Goal: Task Accomplishment & Management: Use online tool/utility

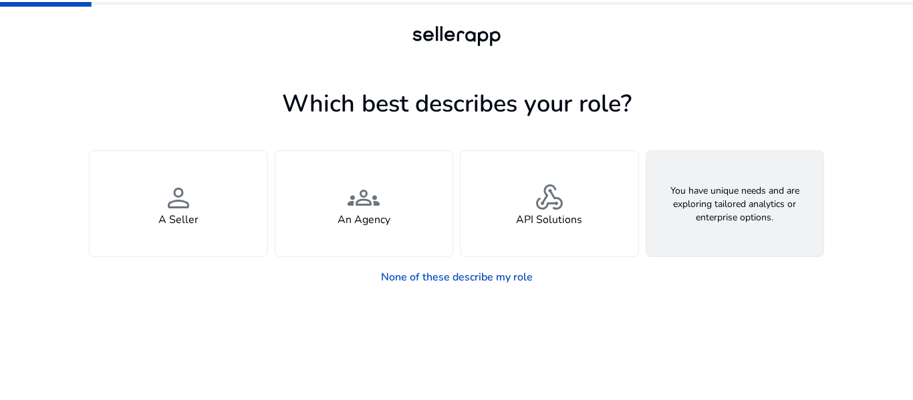
click at [724, 225] on h4 "Looking for Custom Solutions" at bounding box center [735, 220] width 144 height 13
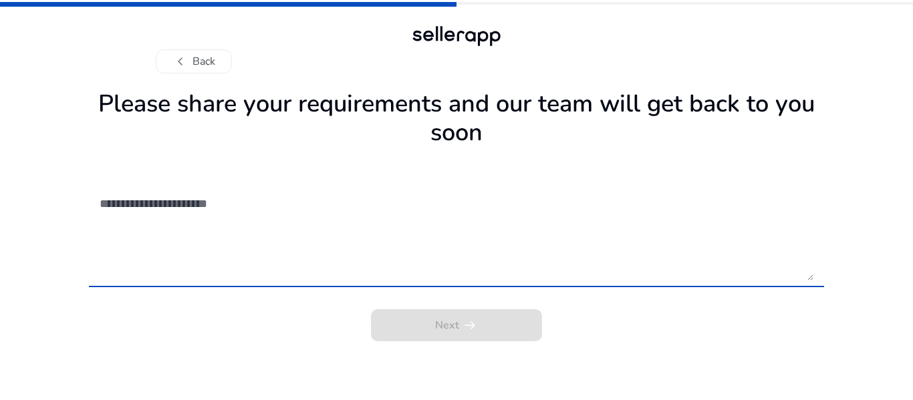
click at [247, 208] on textarea at bounding box center [457, 233] width 714 height 95
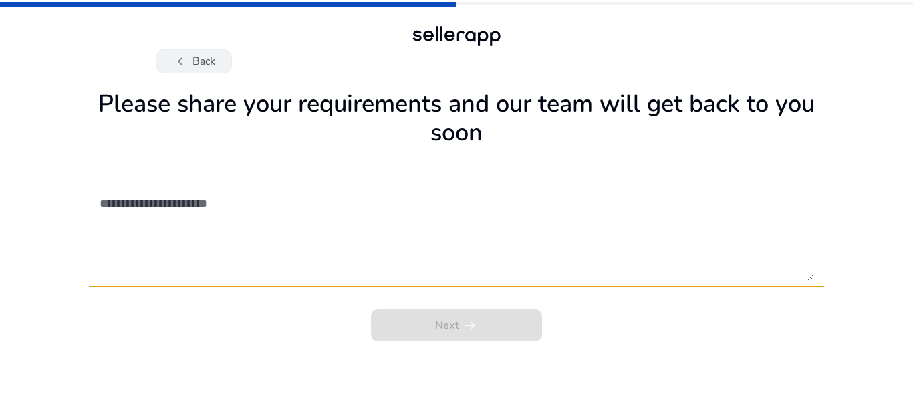
click at [199, 53] on button "chevron_left Back" at bounding box center [194, 61] width 76 height 24
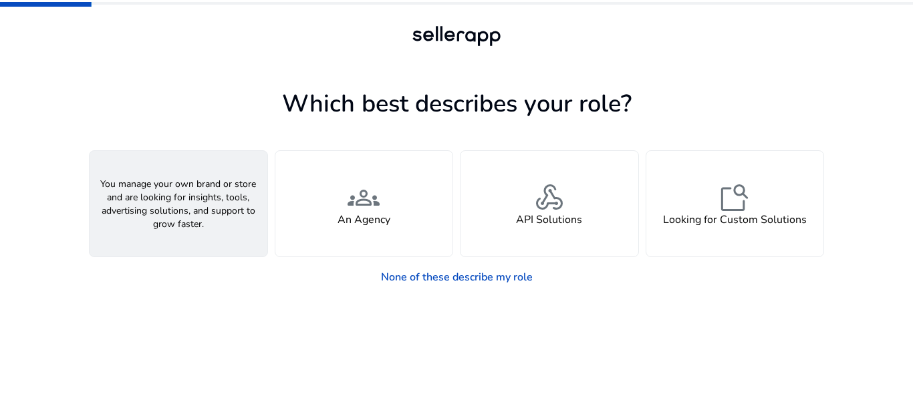
click at [164, 247] on div "person A Seller" at bounding box center [179, 204] width 178 height 106
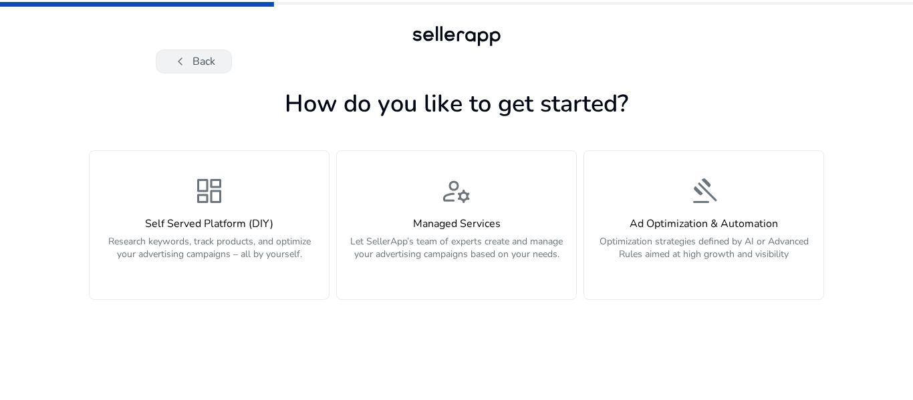
click at [186, 65] on span "chevron_left" at bounding box center [180, 61] width 16 height 16
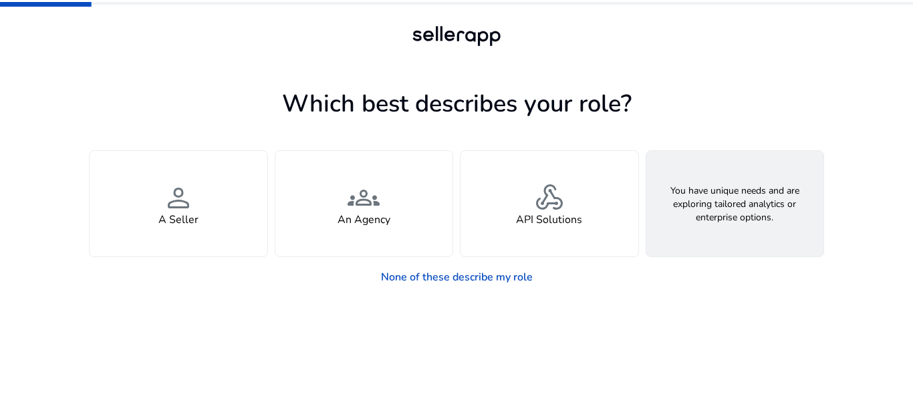
click at [726, 221] on h4 "Looking for Custom Solutions" at bounding box center [735, 220] width 144 height 13
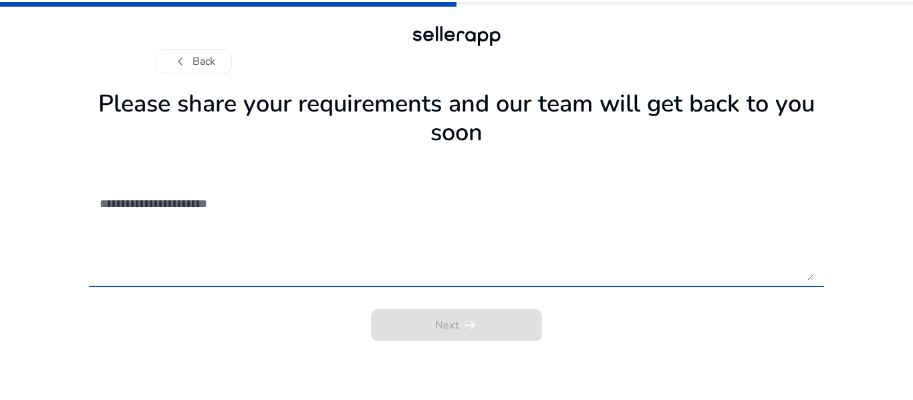
click at [450, 234] on textarea at bounding box center [457, 233] width 714 height 95
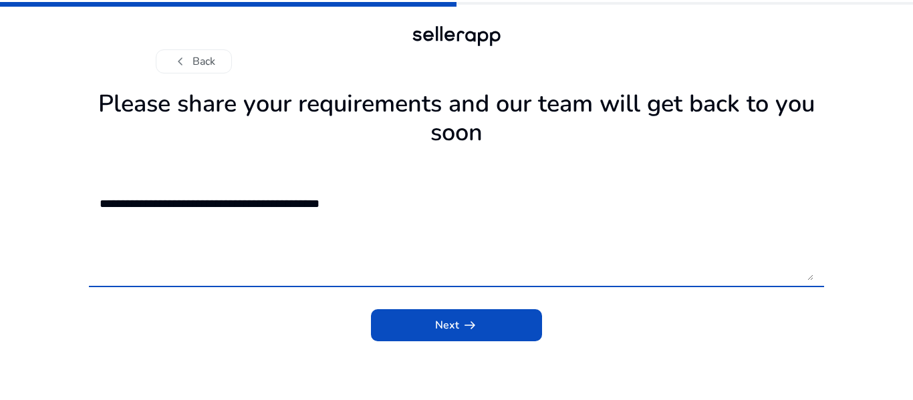
click at [229, 203] on textarea "**********" at bounding box center [457, 233] width 714 height 95
click at [387, 200] on textarea "**********" at bounding box center [457, 233] width 714 height 95
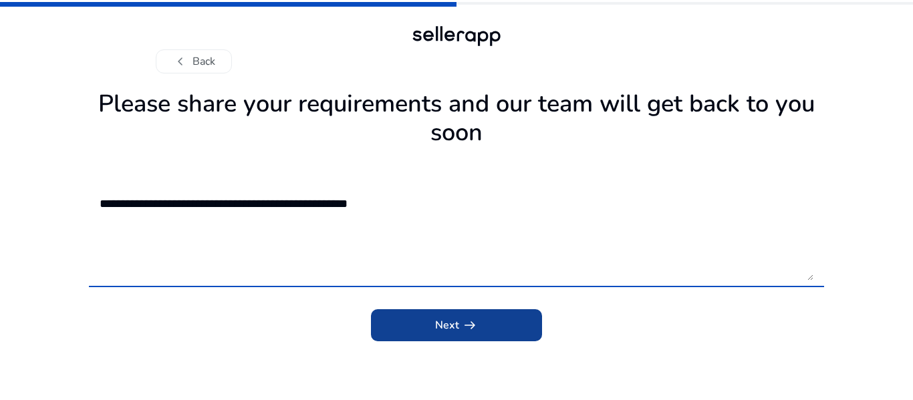
type textarea "**********"
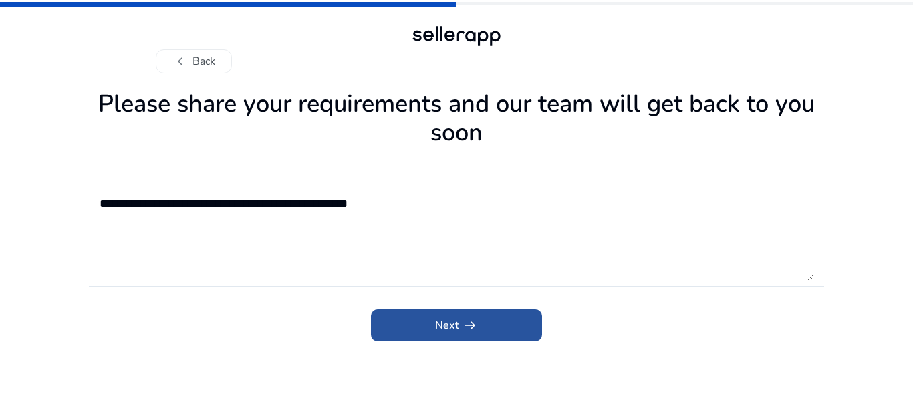
click at [469, 326] on span "arrow_right_alt" at bounding box center [470, 325] width 16 height 16
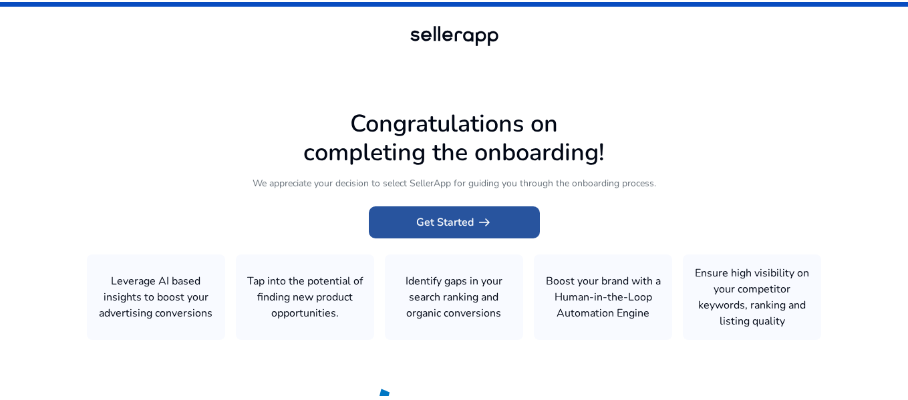
click at [498, 228] on span at bounding box center [454, 222] width 171 height 32
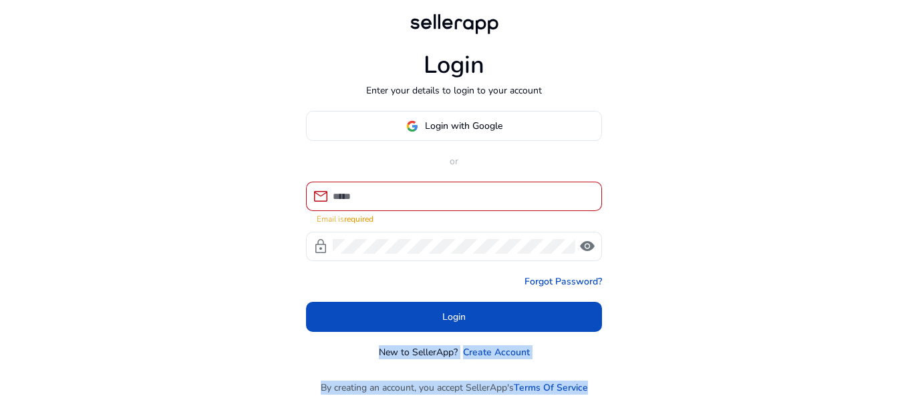
drag, startPoint x: 0, startPoint y: 0, endPoint x: 689, endPoint y: 414, distance: 803.8
click at [689, 400] on html "Login Enter your details to login to your account Login with Google or mail Ema…" at bounding box center [454, 203] width 908 height 407
click at [716, 345] on div "Login Enter your details to login to your account Login with Google or mail Ema…" at bounding box center [454, 203] width 908 height 407
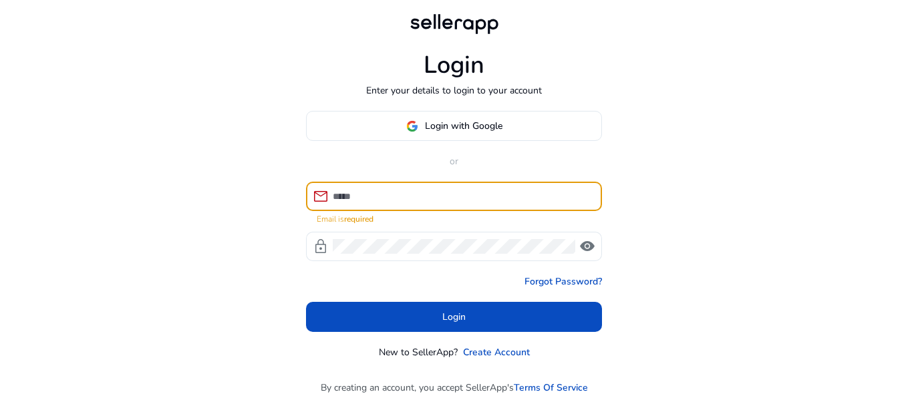
click at [488, 196] on input at bounding box center [462, 196] width 259 height 15
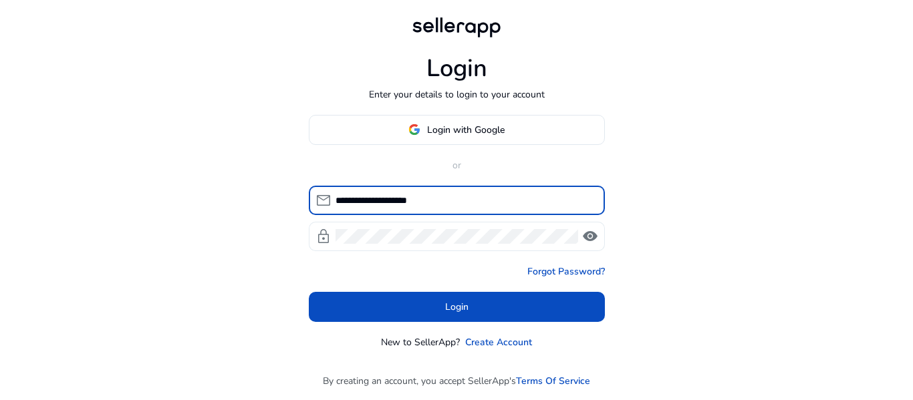
type input "**********"
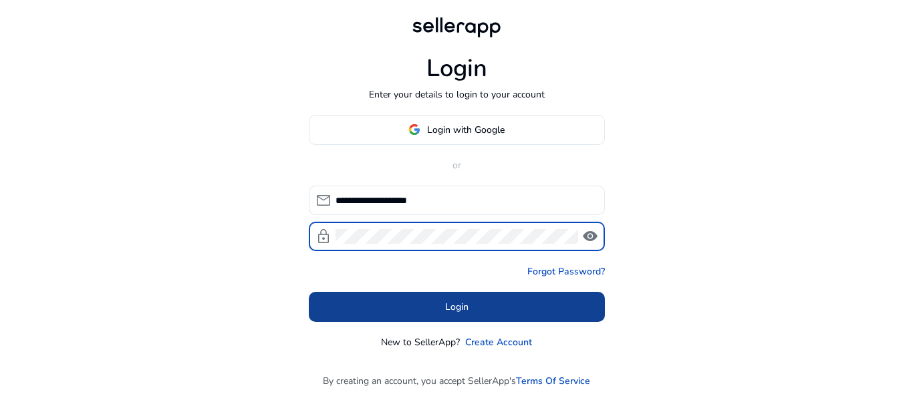
click at [412, 307] on span at bounding box center [457, 307] width 296 height 32
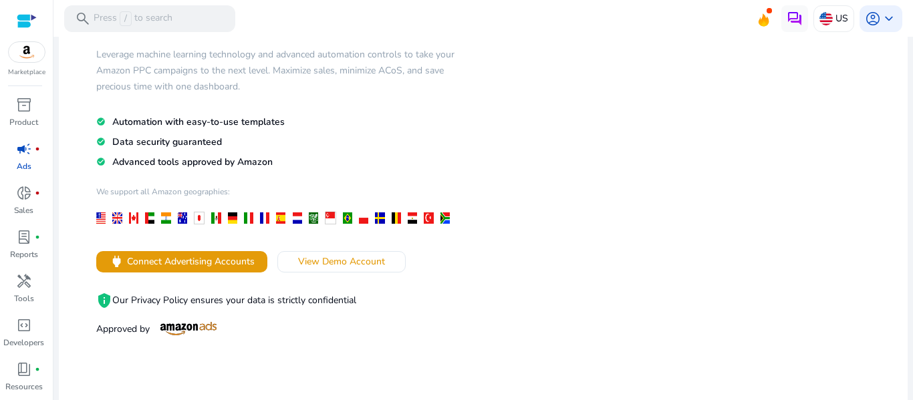
scroll to position [100, 0]
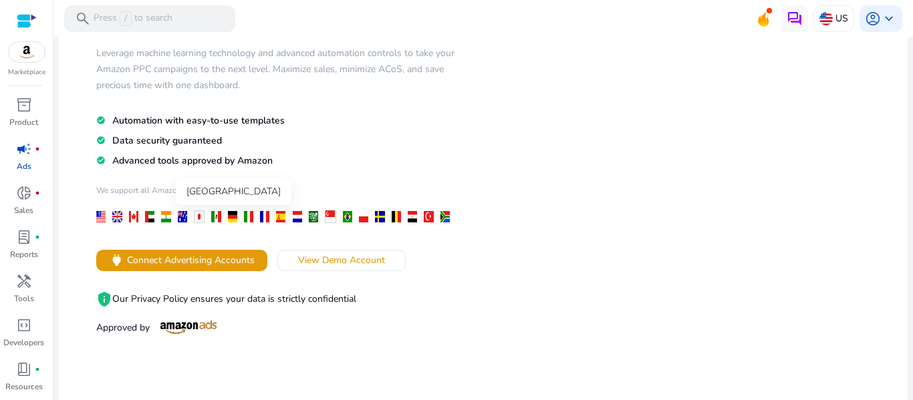
click at [202, 220] on div at bounding box center [199, 216] width 11 height 13
click at [199, 218] on div at bounding box center [199, 216] width 11 height 13
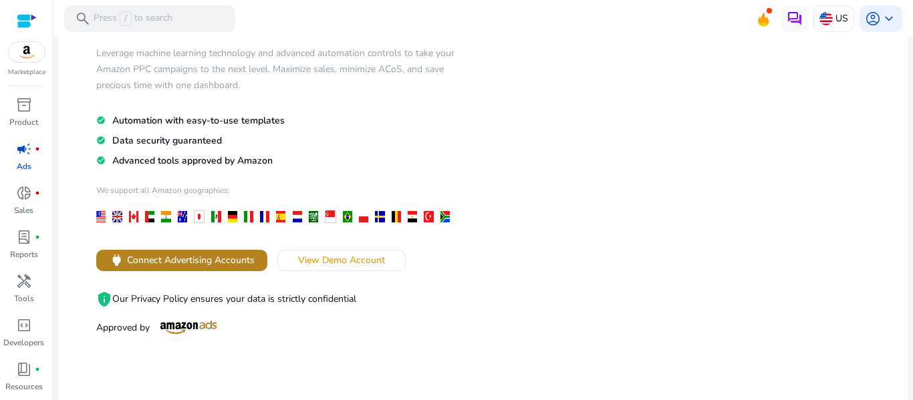
click at [201, 261] on span "Connect Advertising Accounts" at bounding box center [191, 260] width 128 height 14
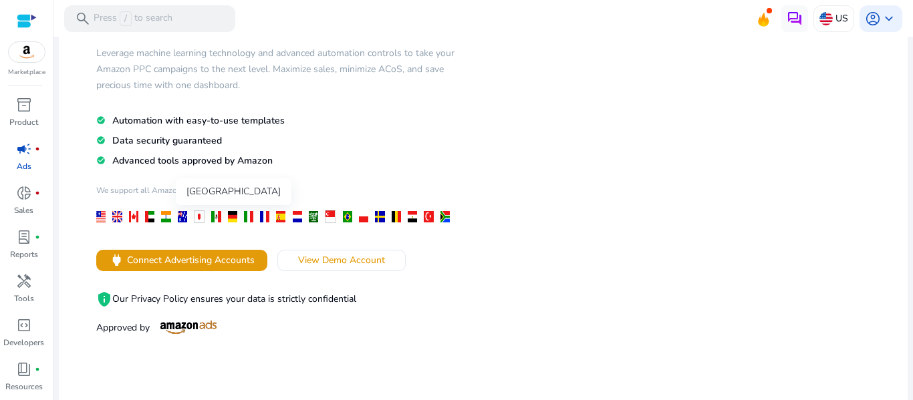
click at [199, 218] on div at bounding box center [199, 216] width 11 height 13
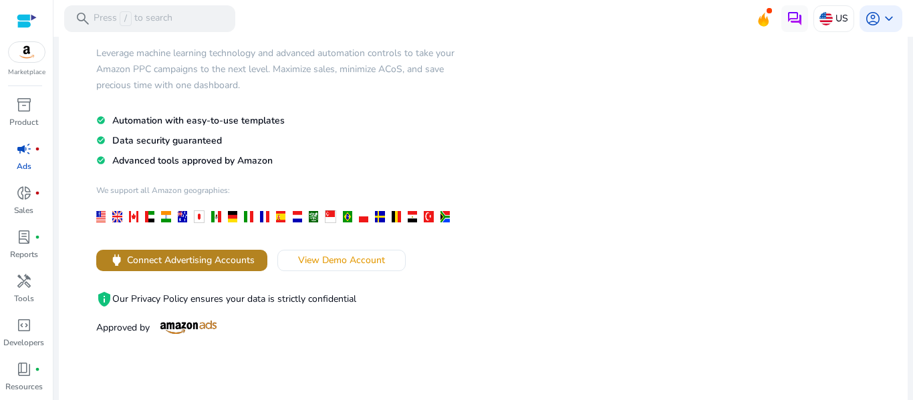
click at [202, 255] on span "Connect Advertising Accounts" at bounding box center [191, 260] width 128 height 14
